Goal: Task Accomplishment & Management: Manage account settings

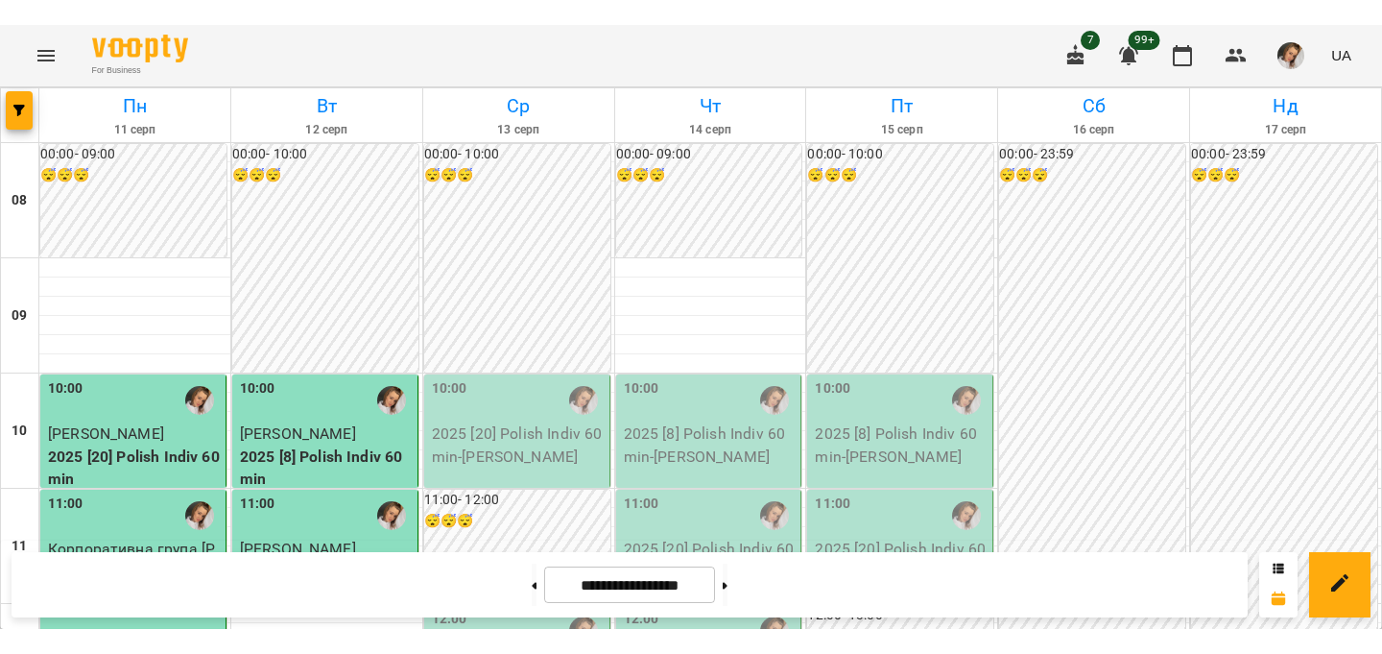
scroll to position [768, 0]
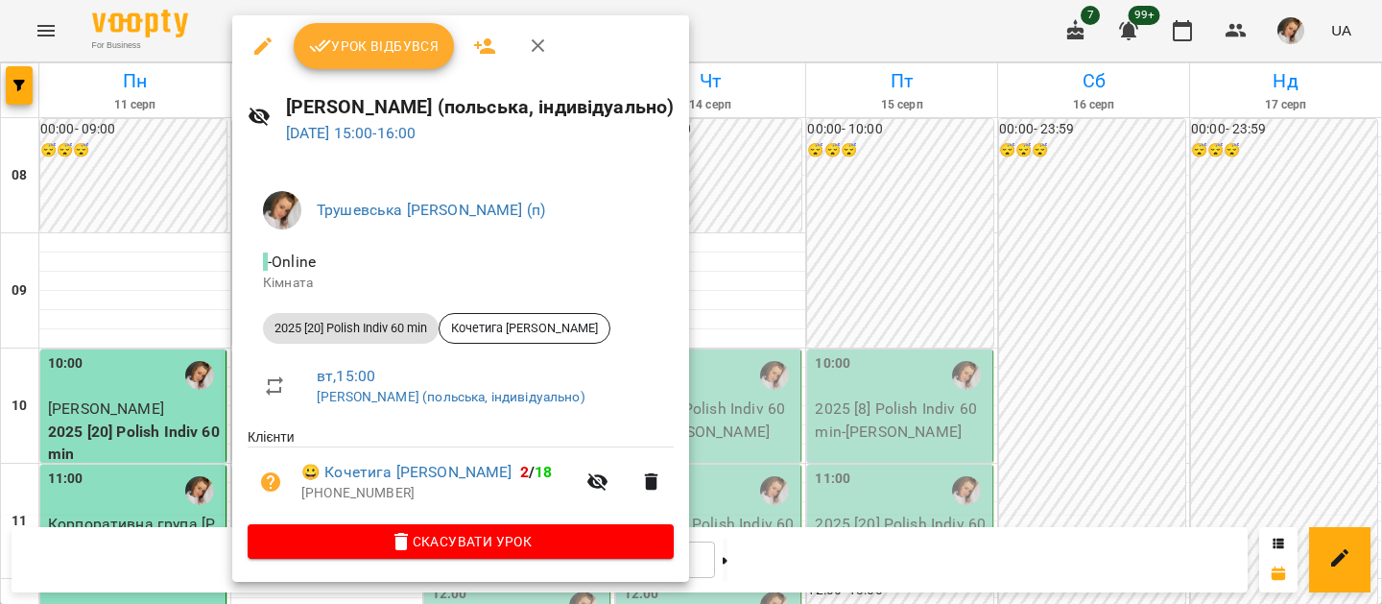
click at [373, 47] on span "Урок відбувся" at bounding box center [374, 46] width 131 height 23
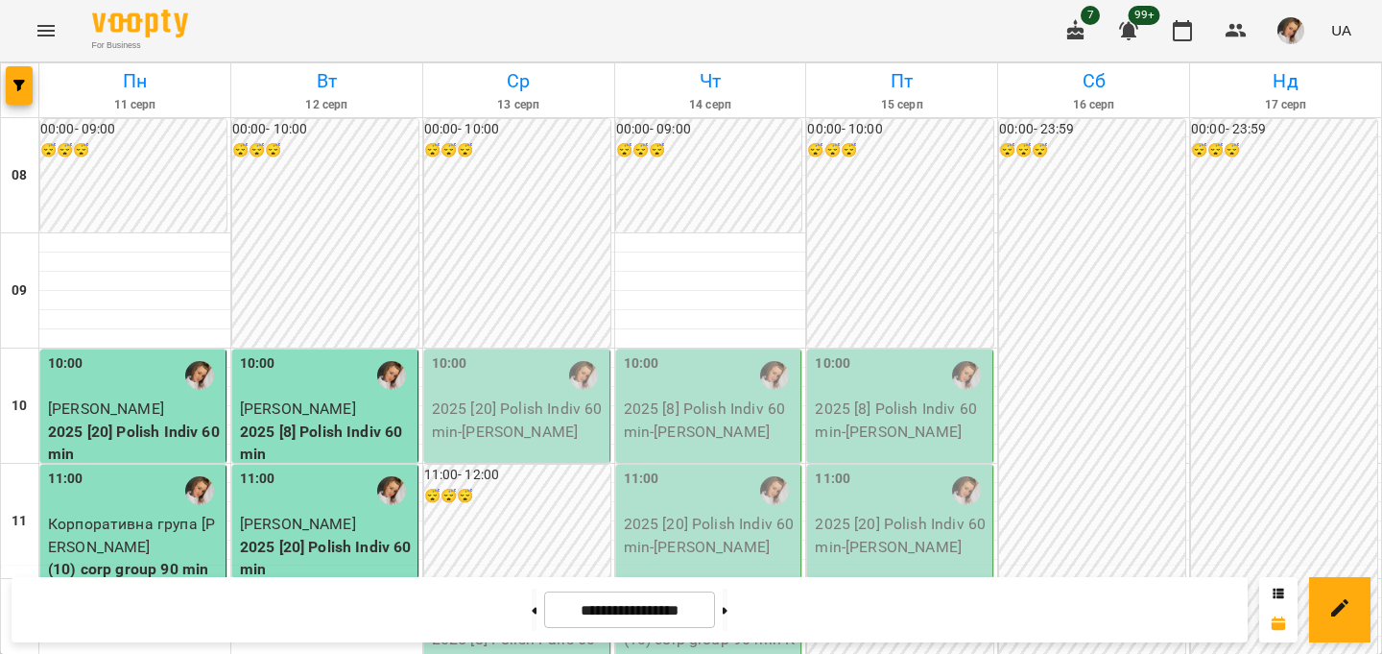
scroll to position [675, 0]
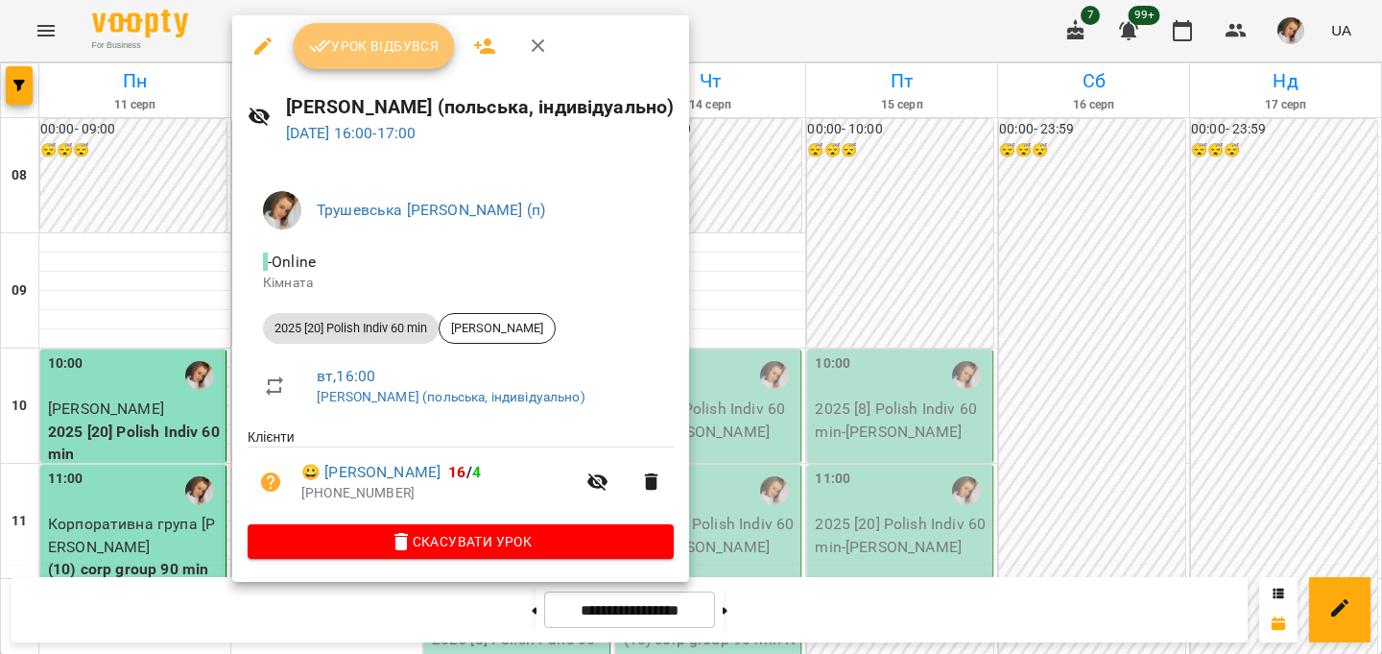
click at [379, 43] on span "Урок відбувся" at bounding box center [374, 46] width 131 height 23
